Goal: Task Accomplishment & Management: Manage account settings

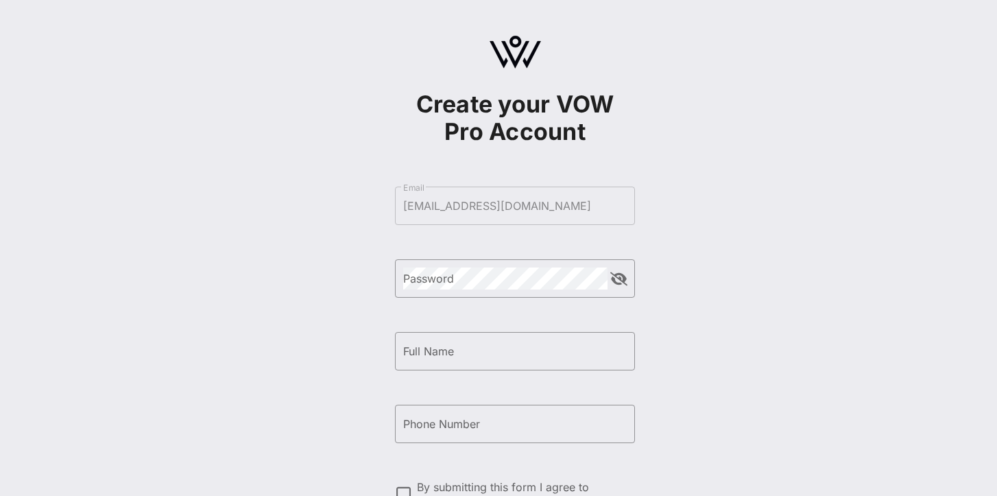
click at [716, 339] on div "Create your VOW Pro Account ​ Email [EMAIL_ADDRESS][DOMAIN_NAME] ​ Password ​ F…" at bounding box center [515, 332] width 964 height 665
click at [563, 204] on form "​ Email [EMAIL_ADDRESS][DOMAIN_NAME] ​ Password ​ Full Name ​ Phone Number By s…" at bounding box center [515, 387] width 240 height 429
click at [562, 200] on form "​ Email [EMAIL_ADDRESS][DOMAIN_NAME] ​ Password ​ Full Name ​ Phone Number By s…" at bounding box center [515, 387] width 240 height 429
click at [521, 201] on form "​ Email kevinburke@gmail.com ​ Password ​ Full Name ​ Phone Number By submittin…" at bounding box center [515, 387] width 240 height 429
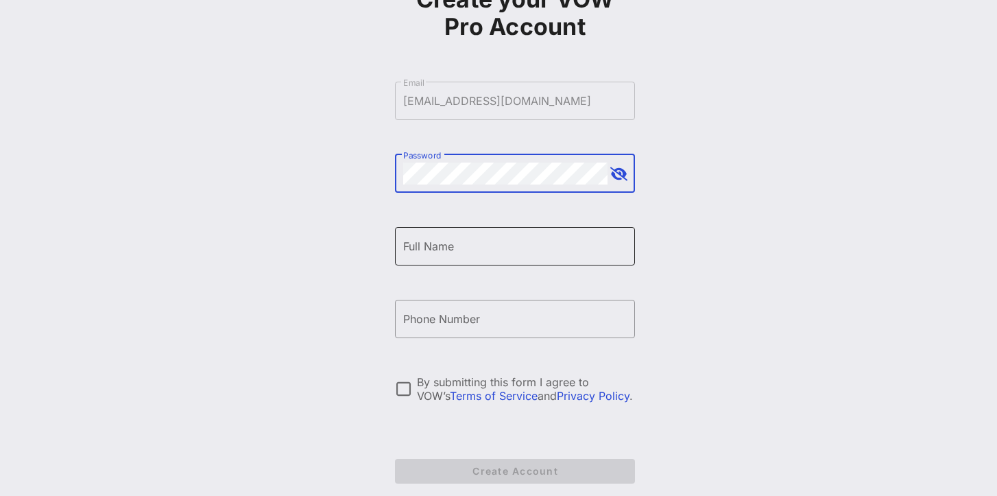
scroll to position [169, 0]
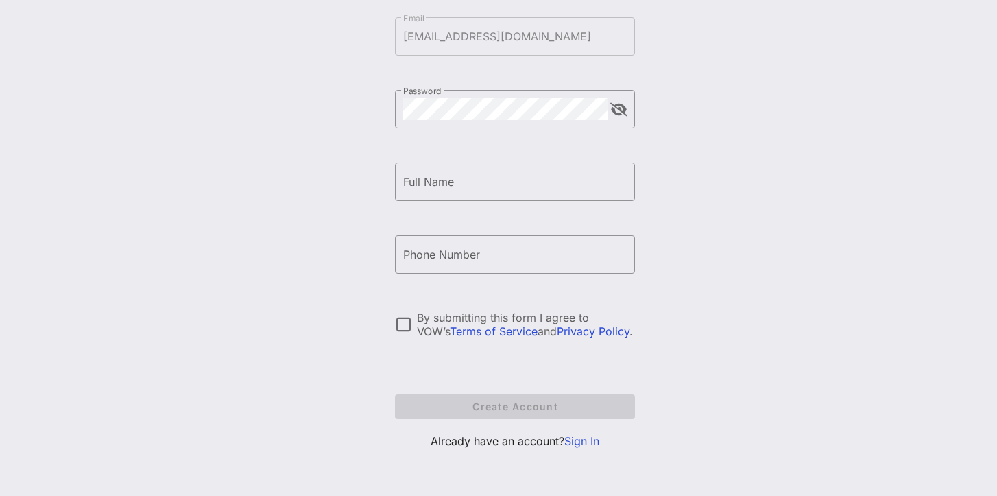
click at [586, 441] on link "Sign In" at bounding box center [581, 441] width 35 height 14
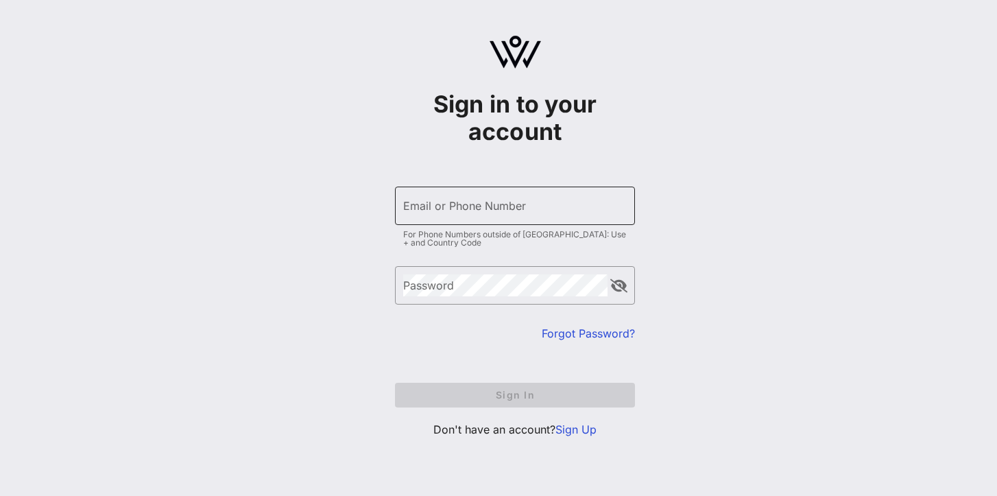
type input "[EMAIL_ADDRESS][DOMAIN_NAME]"
click at [492, 213] on input "Email or Phone Number" at bounding box center [515, 206] width 224 height 22
type input "[EMAIL_ADDRESS][DOMAIN_NAME]"
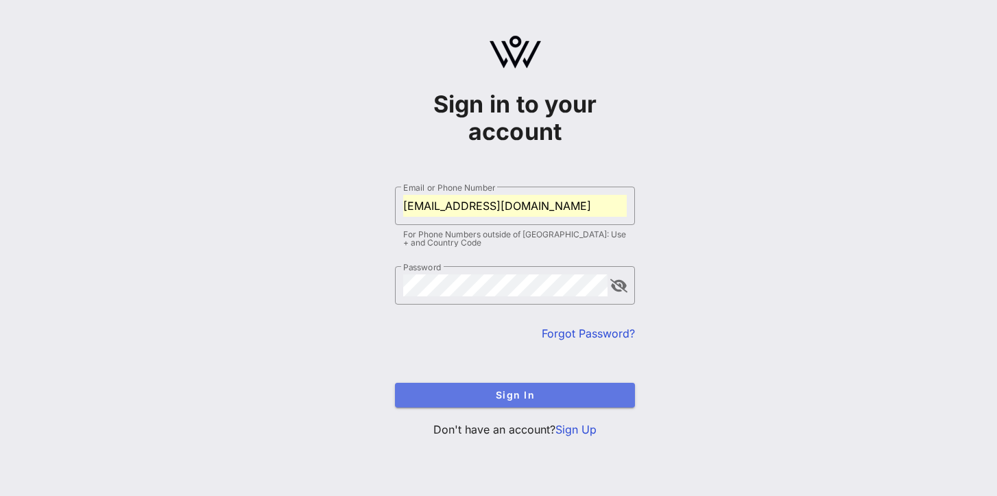
click at [508, 393] on span "Sign In" at bounding box center [515, 395] width 218 height 12
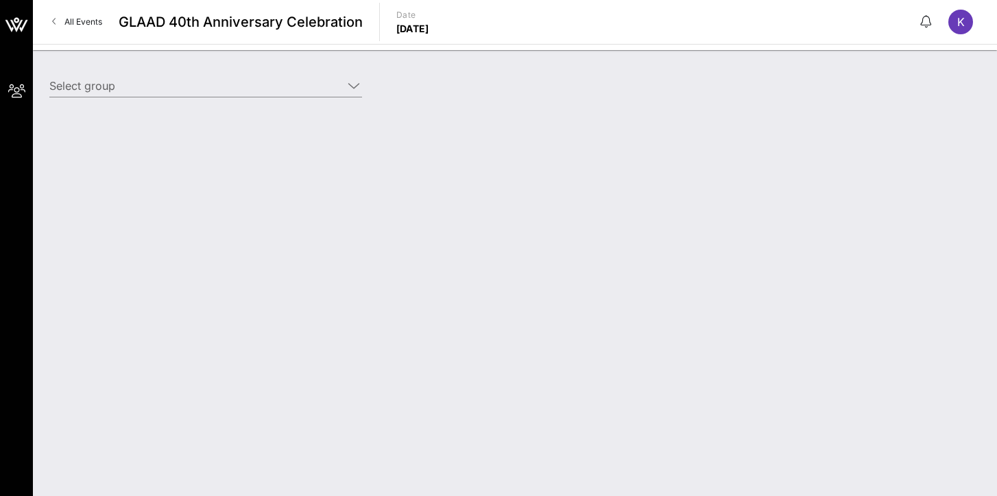
type input "[PERSON_NAME] ([PERSON_NAME]) [[PERSON_NAME], [EMAIL_ADDRESS][DOMAIN_NAME]]"
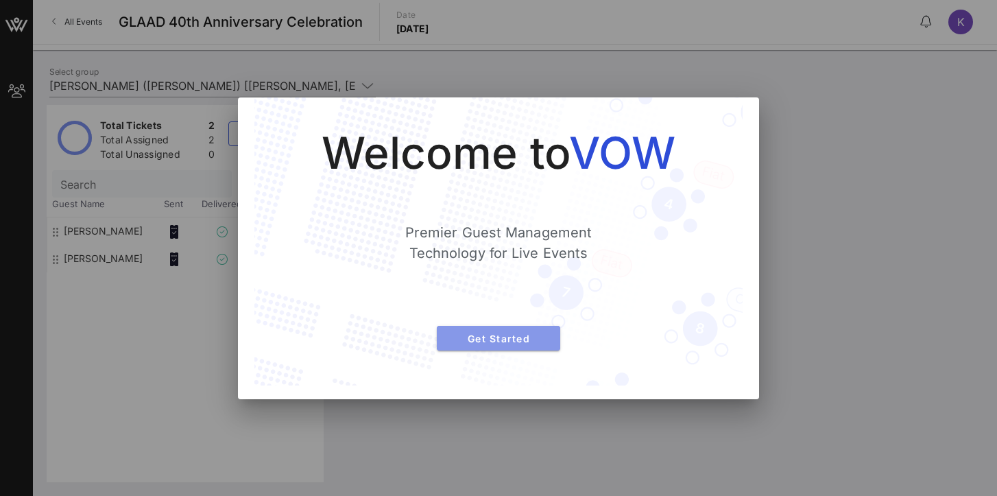
click at [505, 339] on span "Get Started" at bounding box center [499, 339] width 102 height 12
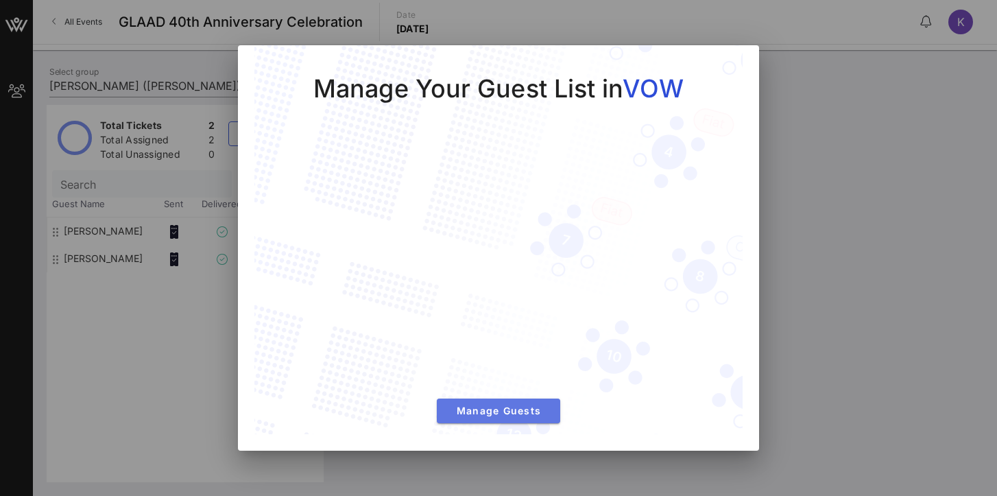
click at [506, 412] on span "Manage Guests" at bounding box center [499, 411] width 102 height 12
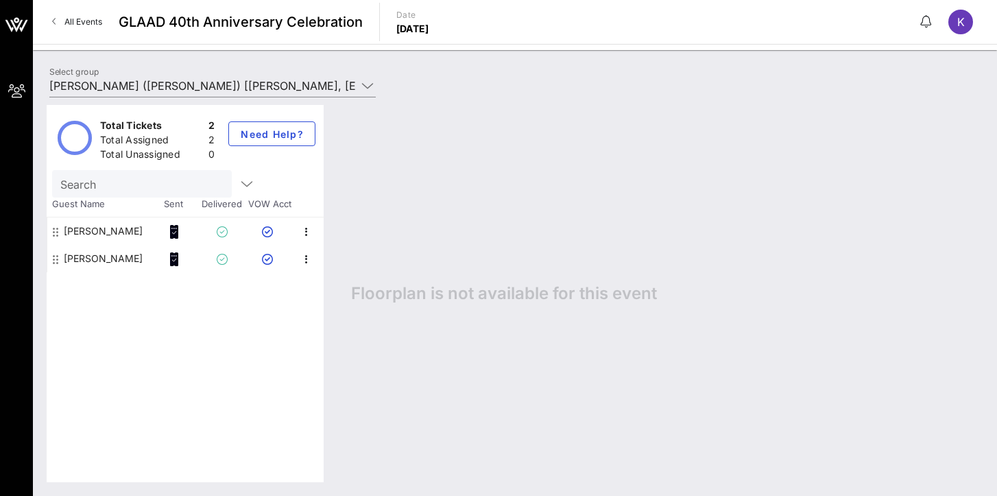
click at [955, 21] on div "K" at bounding box center [961, 22] width 25 height 25
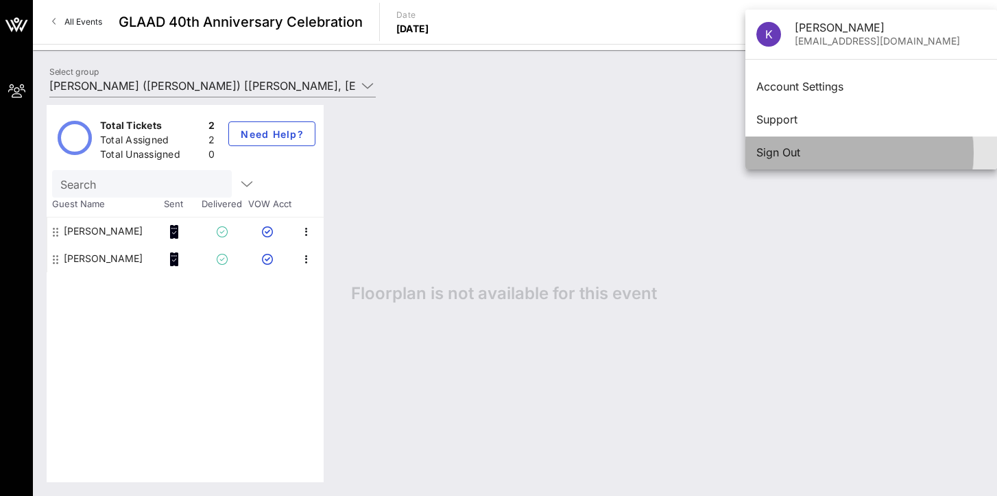
click at [781, 154] on div "Sign Out" at bounding box center [872, 152] width 230 height 13
